Goal: Information Seeking & Learning: Find specific fact

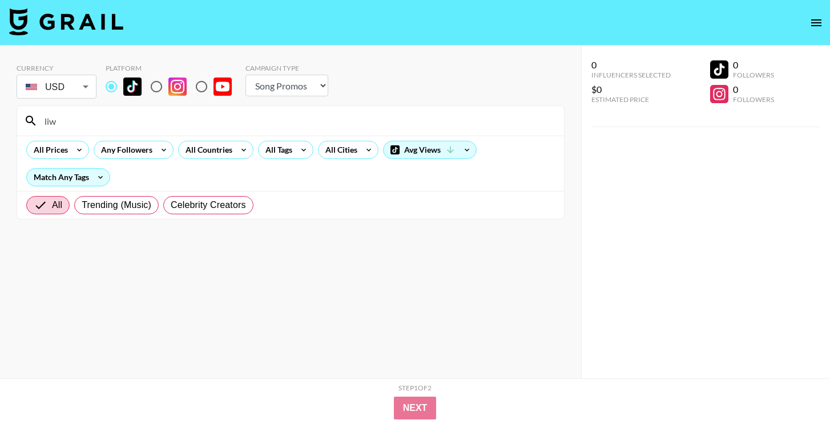
select select "Song"
click at [285, 116] on input "liw" at bounding box center [297, 121] width 519 height 18
click at [367, 110] on div "@aegunes" at bounding box center [290, 121] width 547 height 30
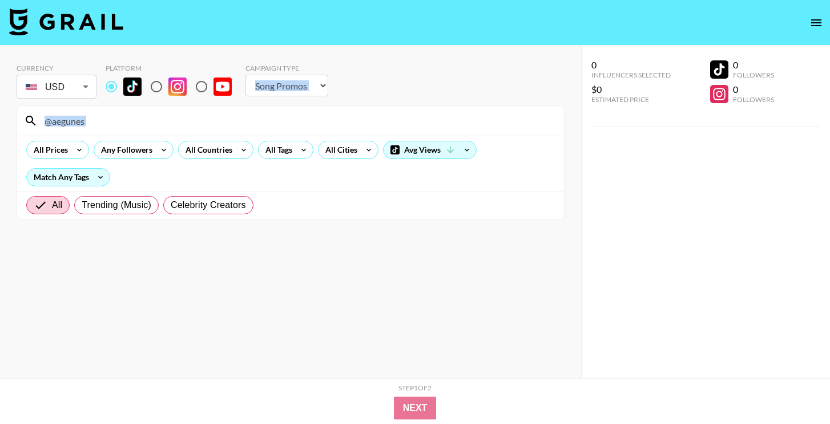
click at [367, 110] on div "@aegunes" at bounding box center [290, 121] width 547 height 30
click at [360, 125] on input "@aegunes" at bounding box center [297, 121] width 519 height 18
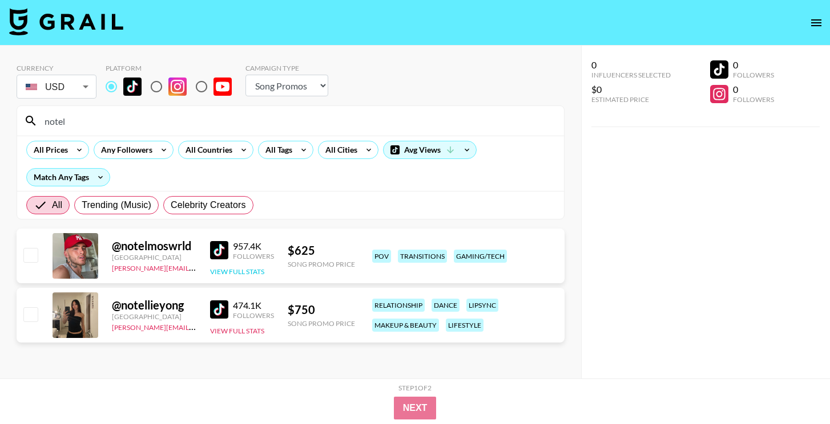
click at [240, 269] on button "View Full Stats" at bounding box center [237, 272] width 54 height 9
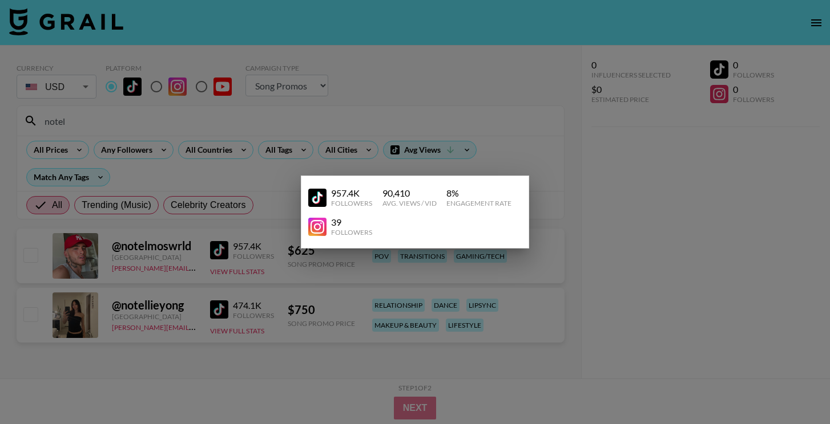
click at [238, 269] on div at bounding box center [415, 212] width 830 height 424
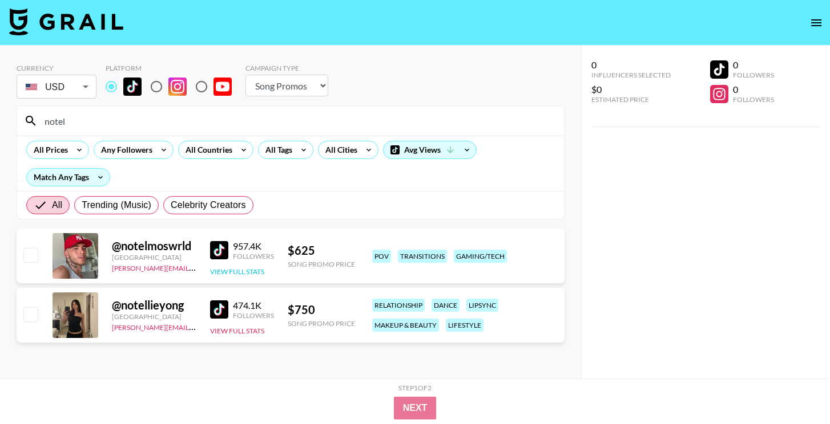
click at [240, 270] on button "View Full Stats" at bounding box center [237, 272] width 54 height 9
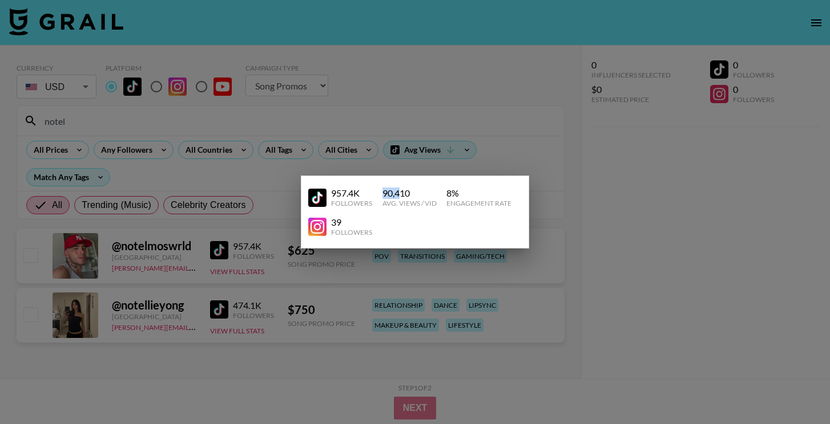
drag, startPoint x: 382, startPoint y: 194, endPoint x: 399, endPoint y: 194, distance: 16.5
click at [399, 194] on div "90,410" at bounding box center [409, 193] width 54 height 11
copy div "90,4"
click at [681, 78] on div at bounding box center [415, 212] width 830 height 424
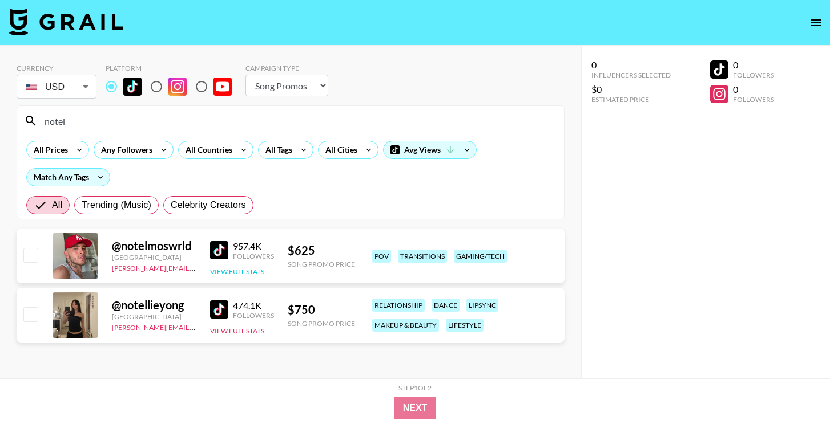
click at [234, 268] on button "View Full Stats" at bounding box center [237, 272] width 54 height 9
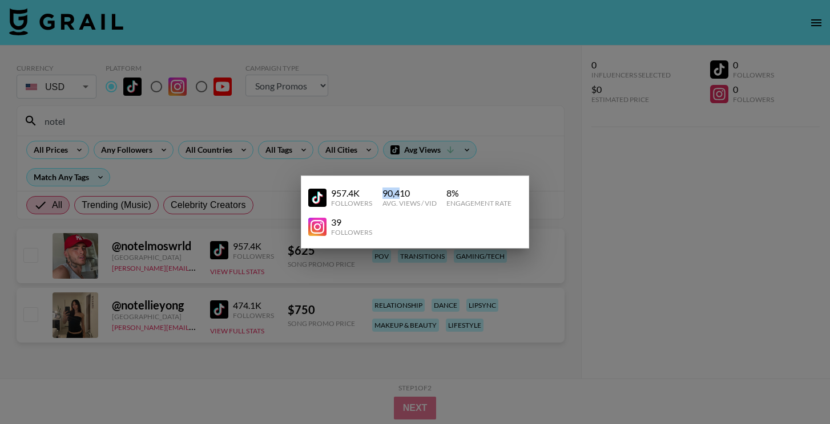
drag, startPoint x: 382, startPoint y: 194, endPoint x: 399, endPoint y: 194, distance: 17.7
click at [399, 194] on div "90,410" at bounding box center [409, 193] width 54 height 11
copy div "90,4"
click at [586, 177] on div at bounding box center [415, 212] width 830 height 424
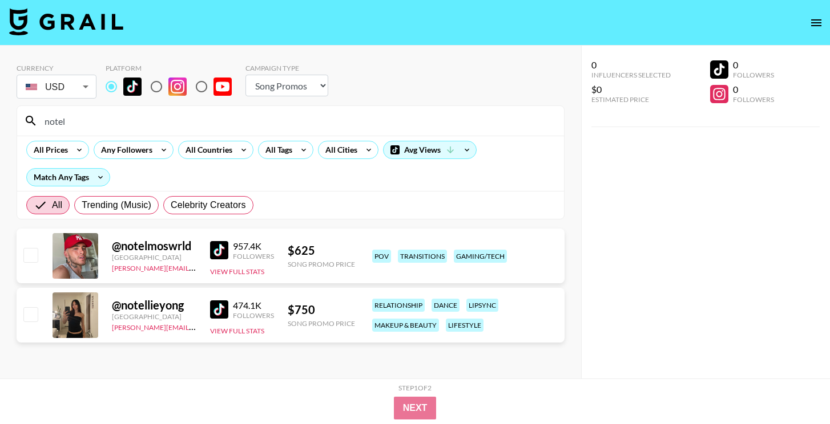
click at [332, 116] on input "notel" at bounding box center [297, 121] width 519 height 18
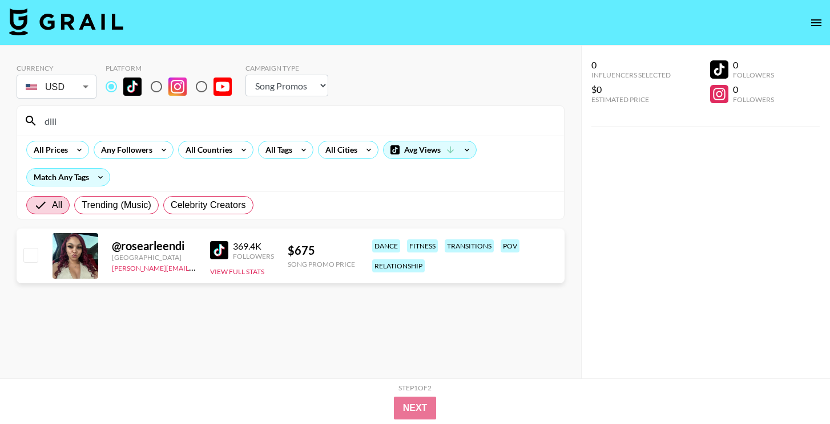
click at [299, 120] on input "diii" at bounding box center [297, 121] width 519 height 18
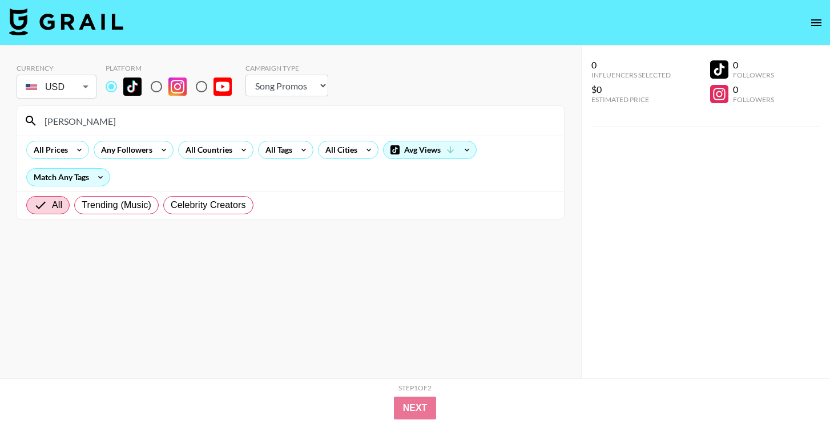
click at [279, 122] on input "[PERSON_NAME]" at bounding box center [297, 121] width 519 height 18
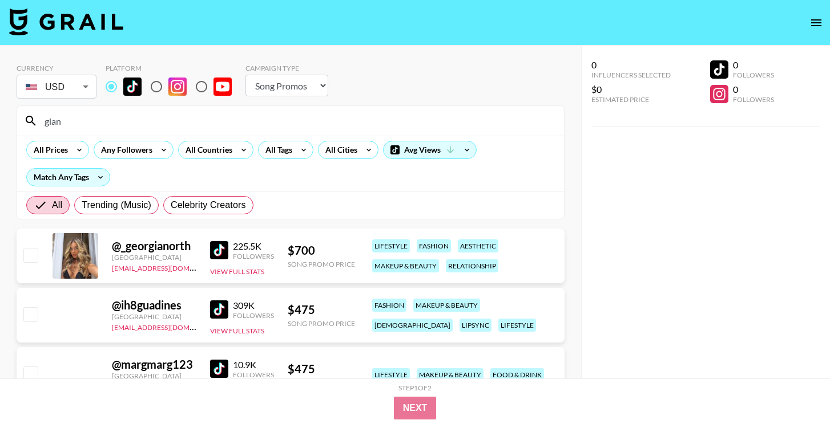
type input "gian"
